Goal: Information Seeking & Learning: Learn about a topic

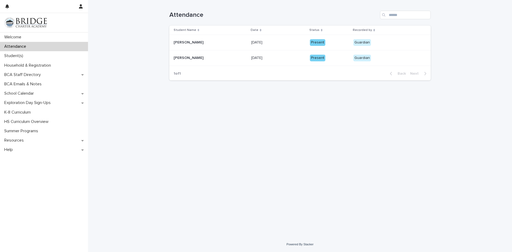
click at [202, 45] on p at bounding box center [210, 42] width 73 height 5
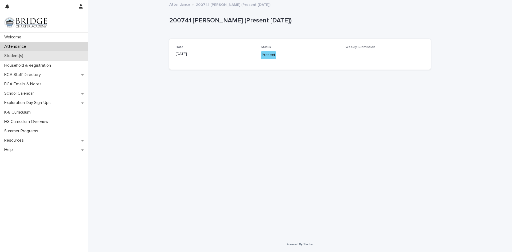
click at [17, 56] on p "Student(s)" at bounding box center [14, 55] width 25 height 5
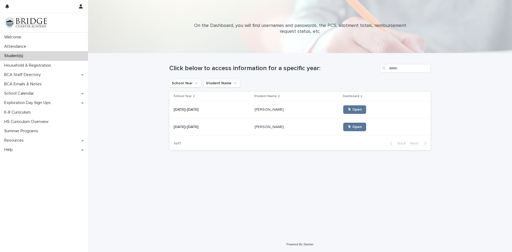
click at [232, 113] on div "[DATE]-[DATE] [DATE]-[DATE]" at bounding box center [212, 109] width 77 height 9
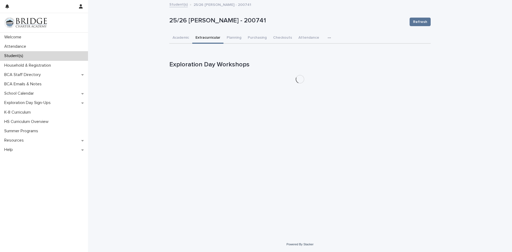
click at [201, 37] on button "Extracurricular" at bounding box center [207, 38] width 31 height 11
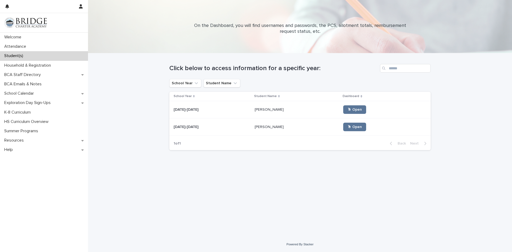
click at [226, 130] on div "[DATE]-[DATE] [DATE]-[DATE]" at bounding box center [212, 127] width 77 height 9
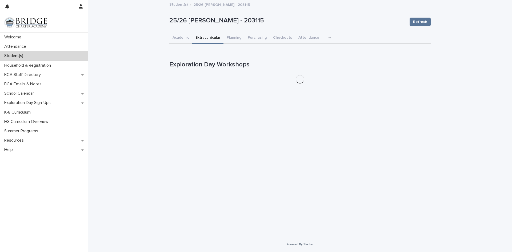
click at [203, 38] on button "Extracurricular" at bounding box center [207, 38] width 31 height 11
